Goal: Information Seeking & Learning: Learn about a topic

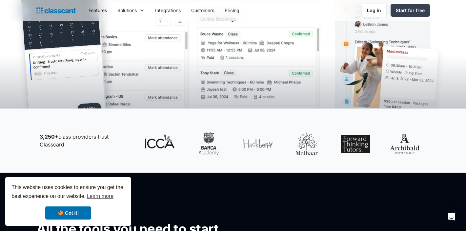
scroll to position [235, 0]
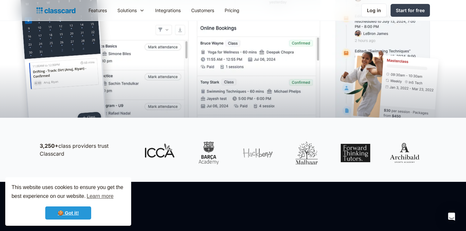
click at [75, 210] on link "🍪 Got it!" at bounding box center [68, 213] width 46 height 13
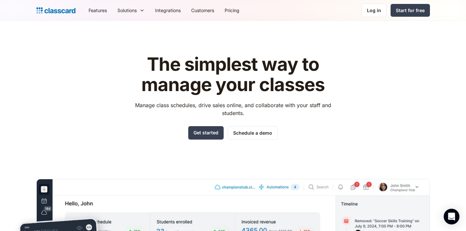
scroll to position [0, 0]
click at [243, 14] on link "Pricing" at bounding box center [232, 10] width 25 height 15
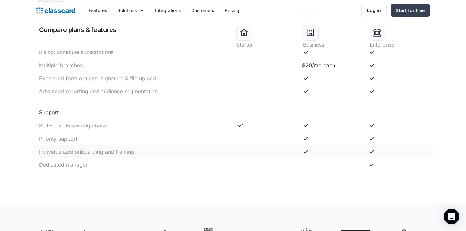
scroll to position [731, 0]
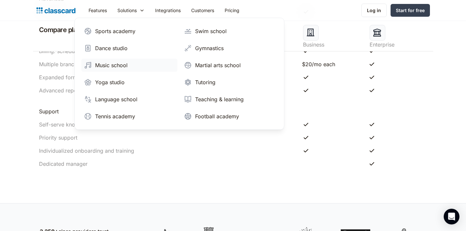
click at [123, 69] on link "Music school" at bounding box center [129, 65] width 96 height 13
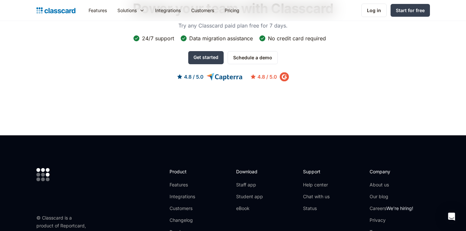
scroll to position [2050, 0]
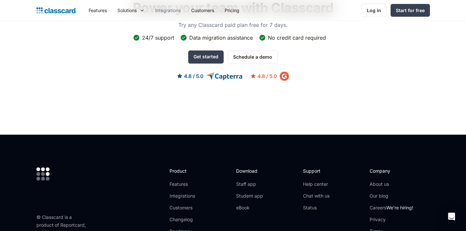
click at [176, 10] on link "Integrations" at bounding box center [168, 10] width 36 height 15
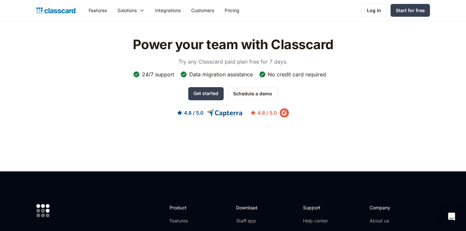
scroll to position [1417, 0]
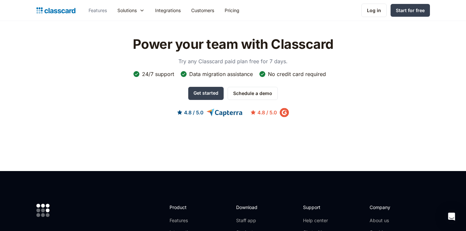
click at [98, 9] on link "Features" at bounding box center [97, 10] width 29 height 15
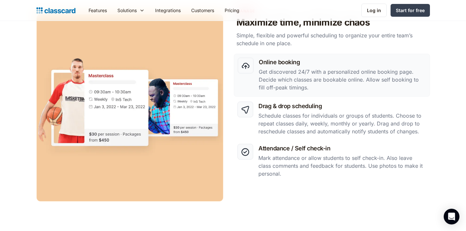
scroll to position [315, 0]
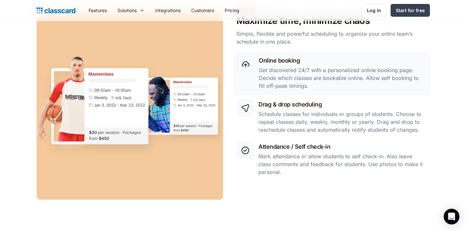
click at [300, 86] on p "Get discovered 24/7 with a personalized online booking page. Decide which class…" at bounding box center [342, 78] width 167 height 24
click at [271, 65] on h3 "Online booking" at bounding box center [342, 60] width 167 height 9
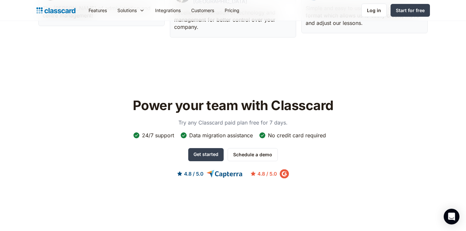
scroll to position [1804, 0]
